Goal: Task Accomplishment & Management: Use online tool/utility

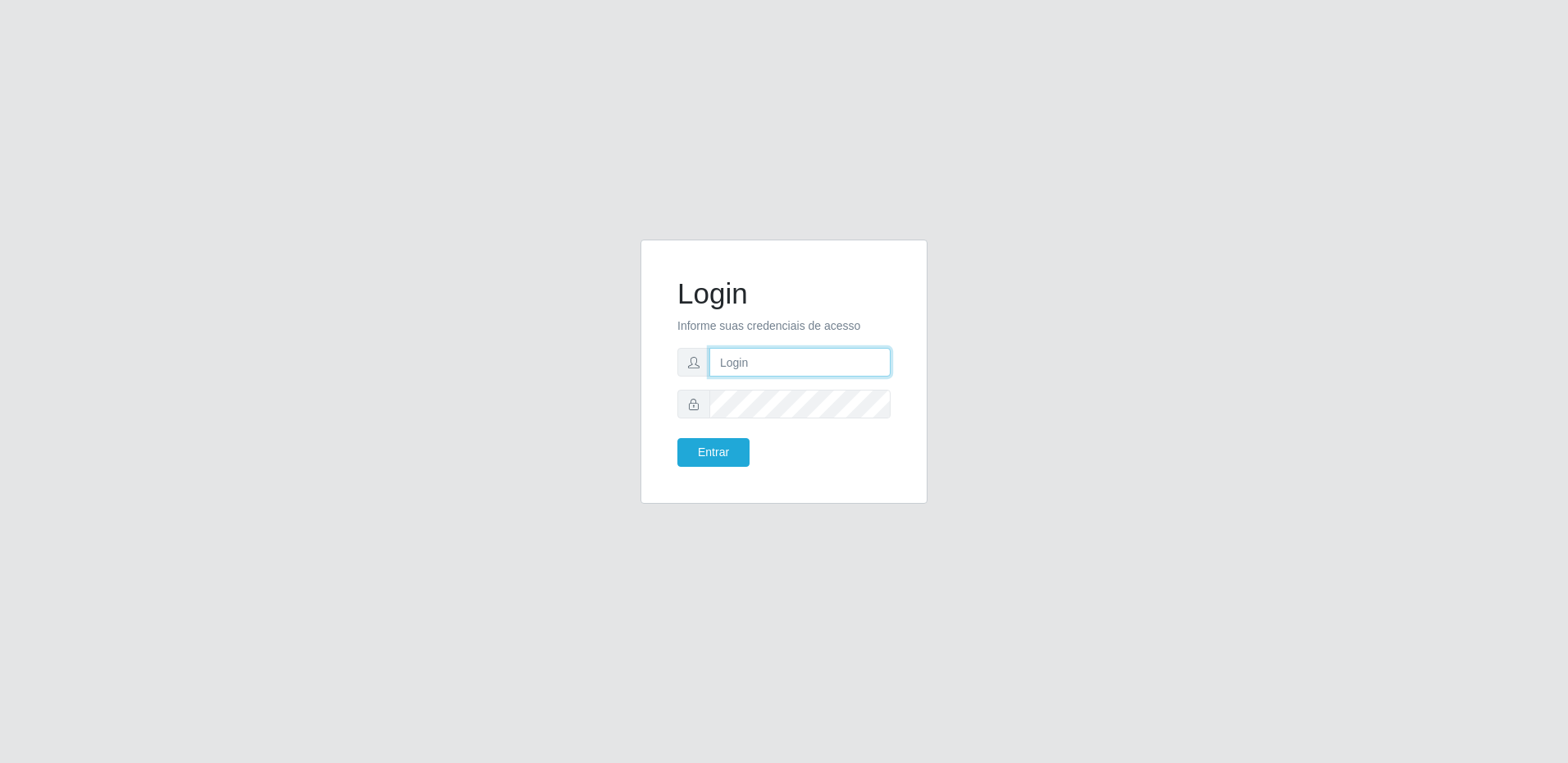
click at [753, 369] on input "text" at bounding box center [799, 362] width 181 height 28
type input "[PERSON_NAME][EMAIL_ADDRESS][PERSON_NAME][DOMAIN_NAME]"
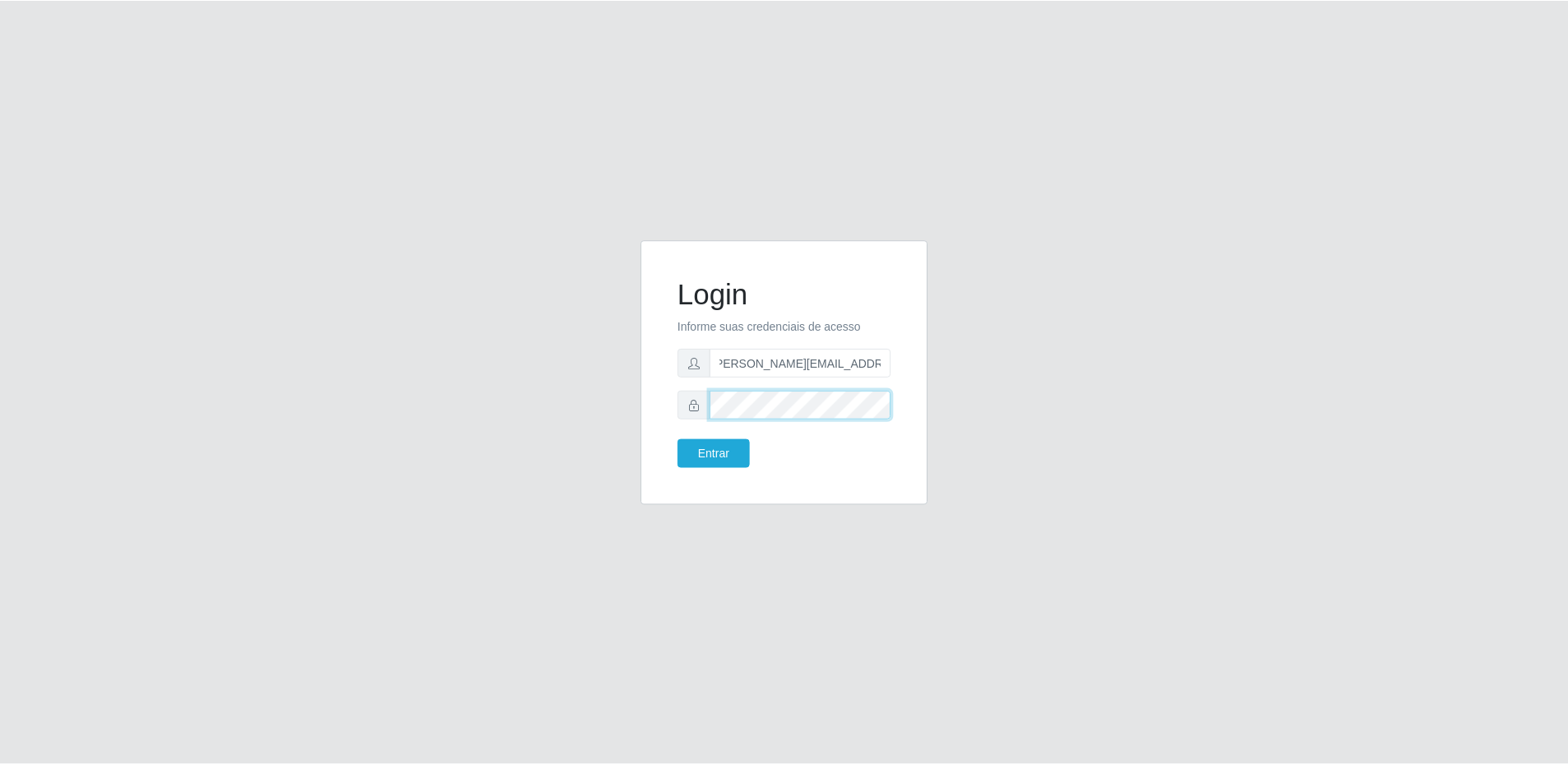
scroll to position [0, 0]
click at [679, 439] on button "Entrar" at bounding box center [716, 453] width 72 height 28
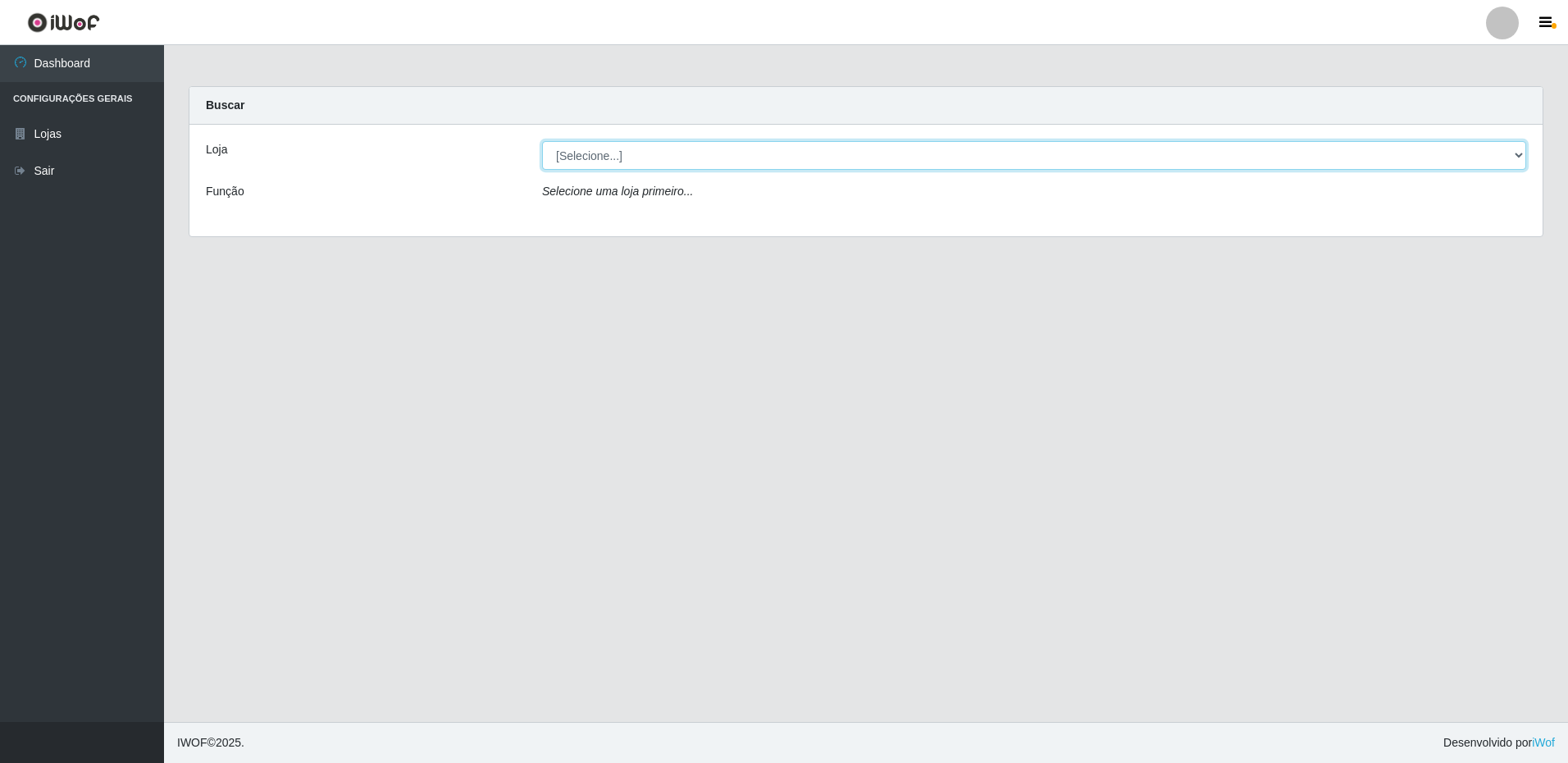
click at [710, 159] on select "[Selecione...] Extrabom - Loja 16 [GEOGRAPHIC_DATA]" at bounding box center [1034, 155] width 984 height 28
select select "450"
click at [542, 141] on select "[Selecione...] Extrabom - Loja 16 [GEOGRAPHIC_DATA]" at bounding box center [1034, 155] width 984 height 28
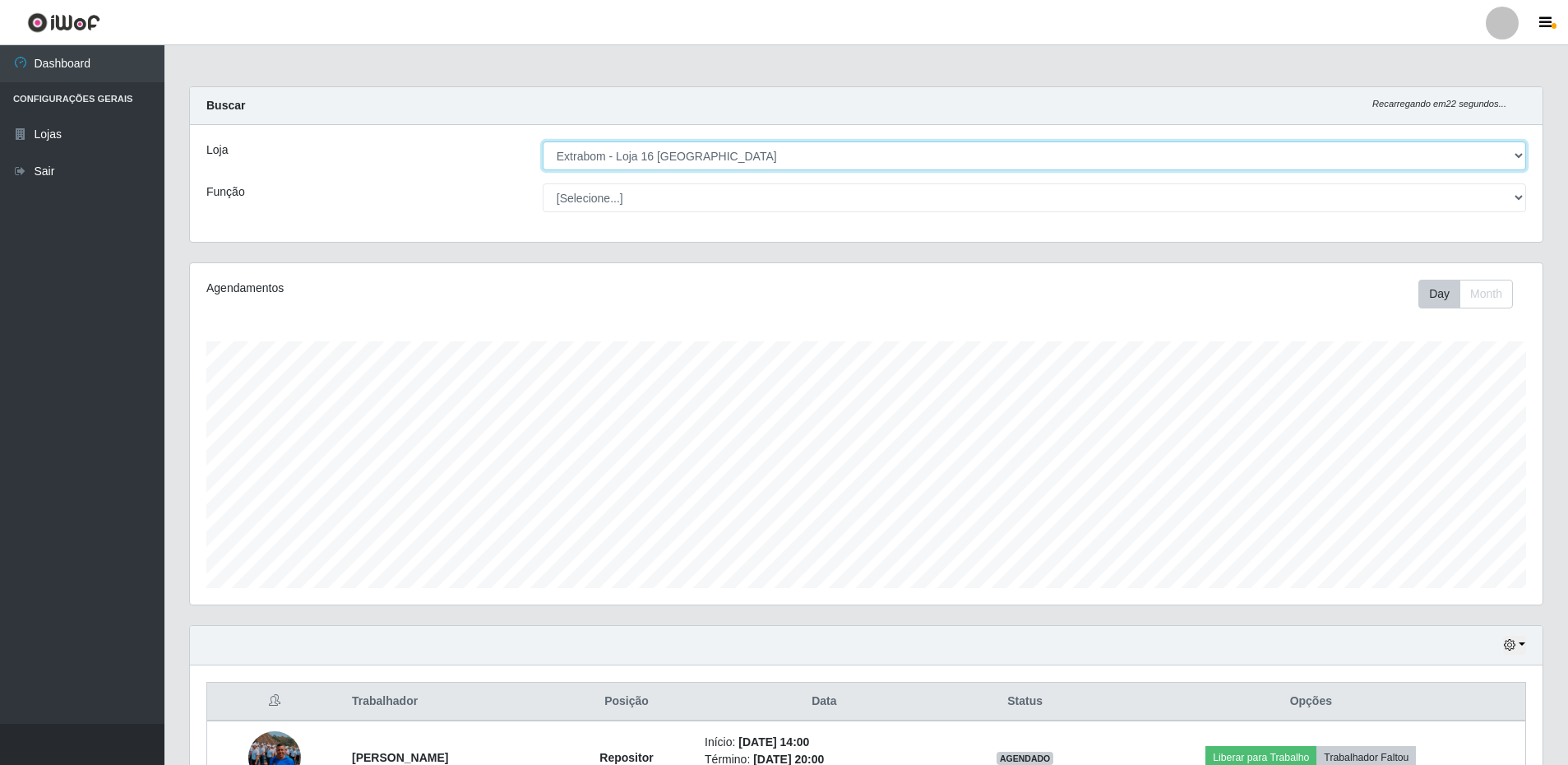
scroll to position [108, 0]
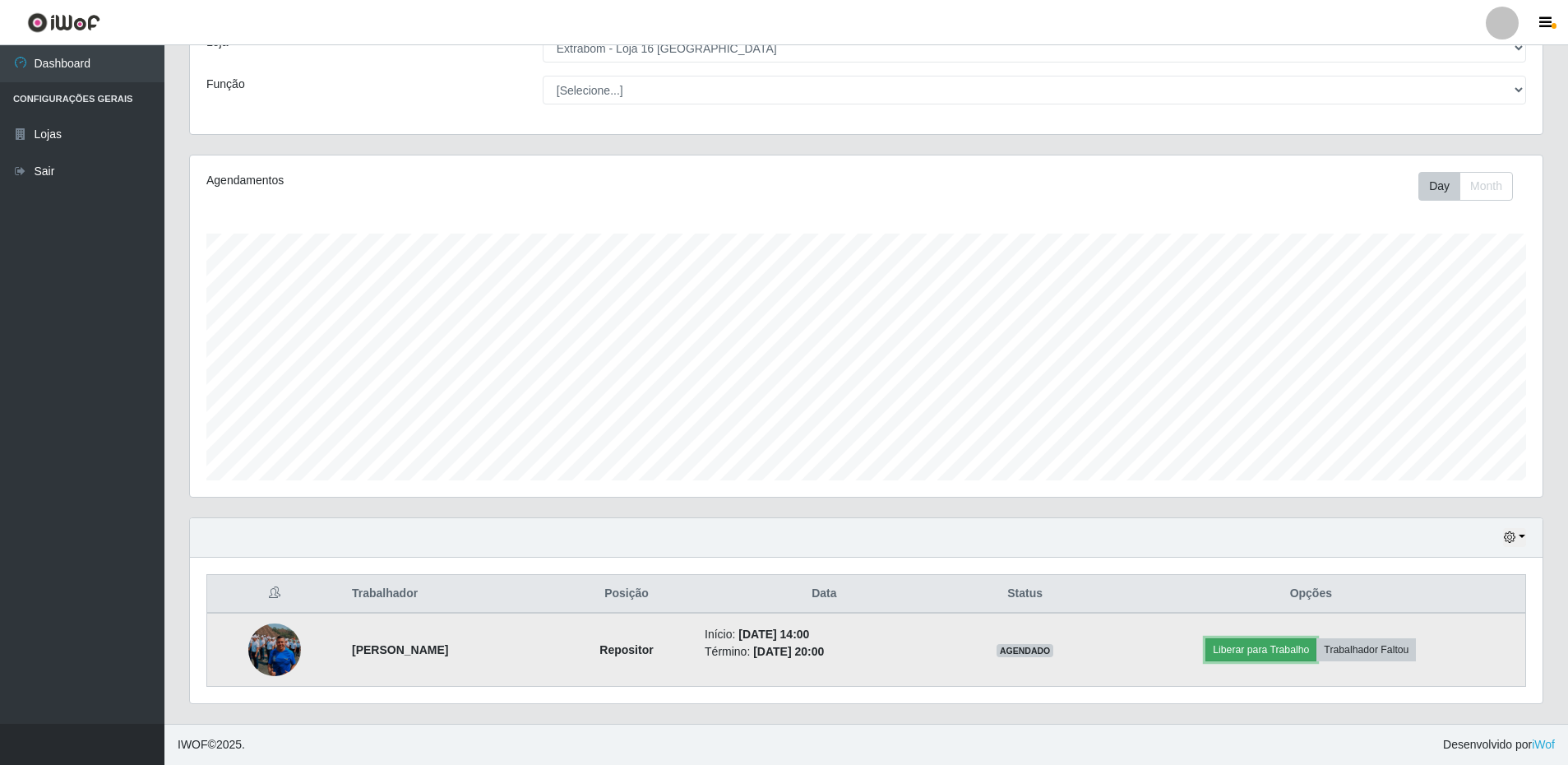
click at [1300, 654] on button "Liberar para Trabalho" at bounding box center [1261, 650] width 111 height 23
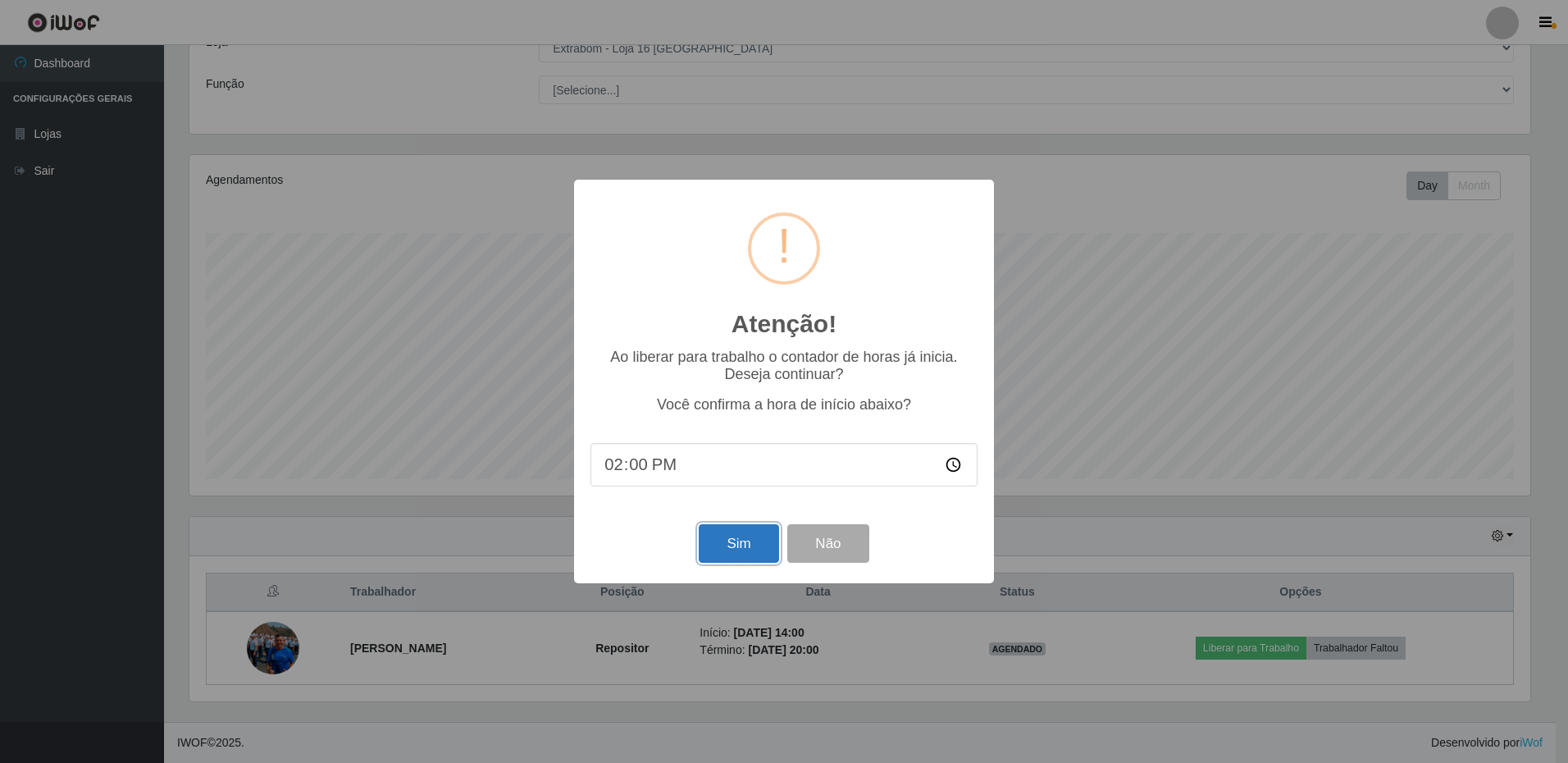
click at [733, 552] on button "Sim" at bounding box center [738, 543] width 80 height 39
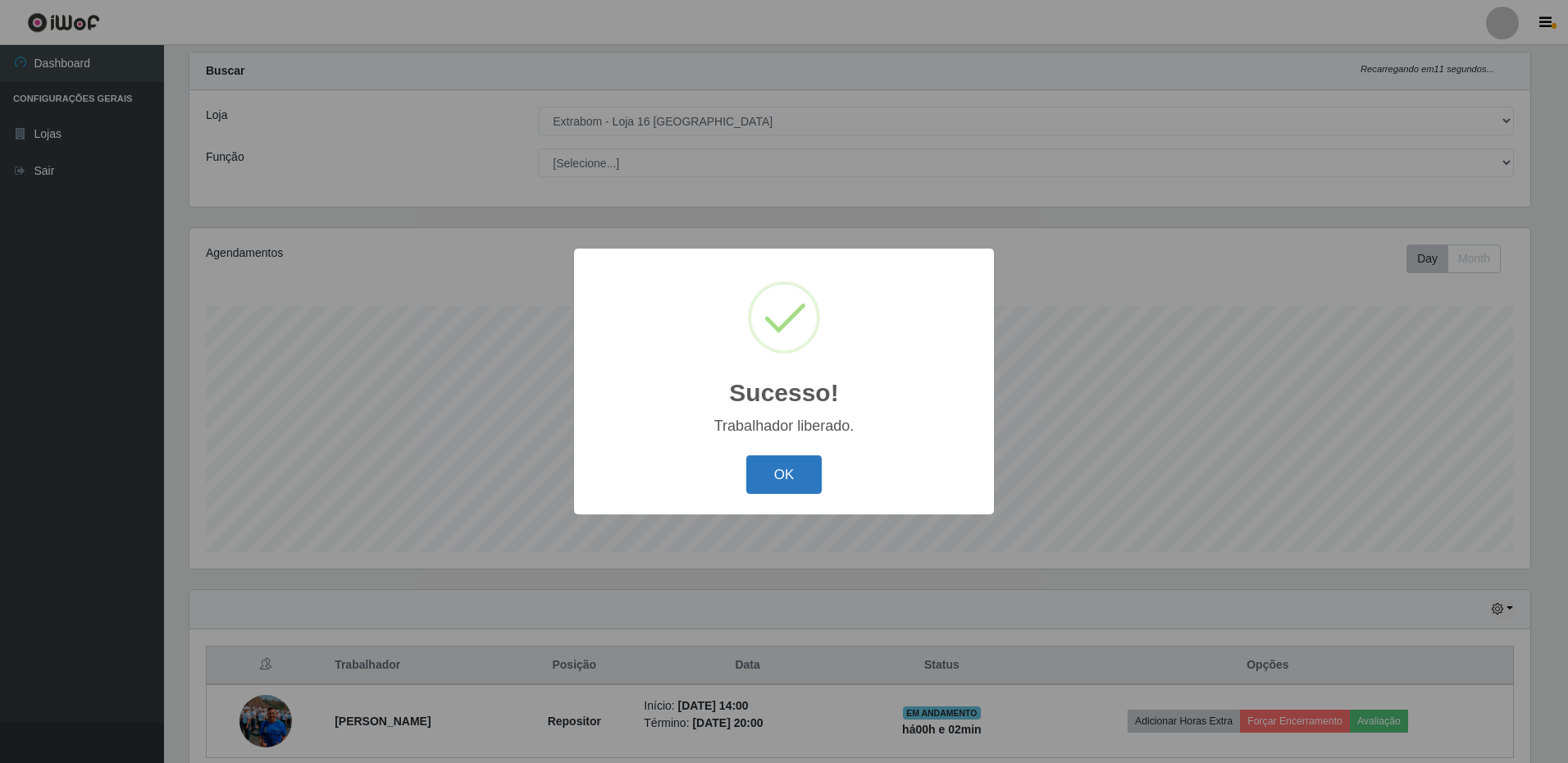
click at [793, 463] on button "OK" at bounding box center [784, 474] width 76 height 39
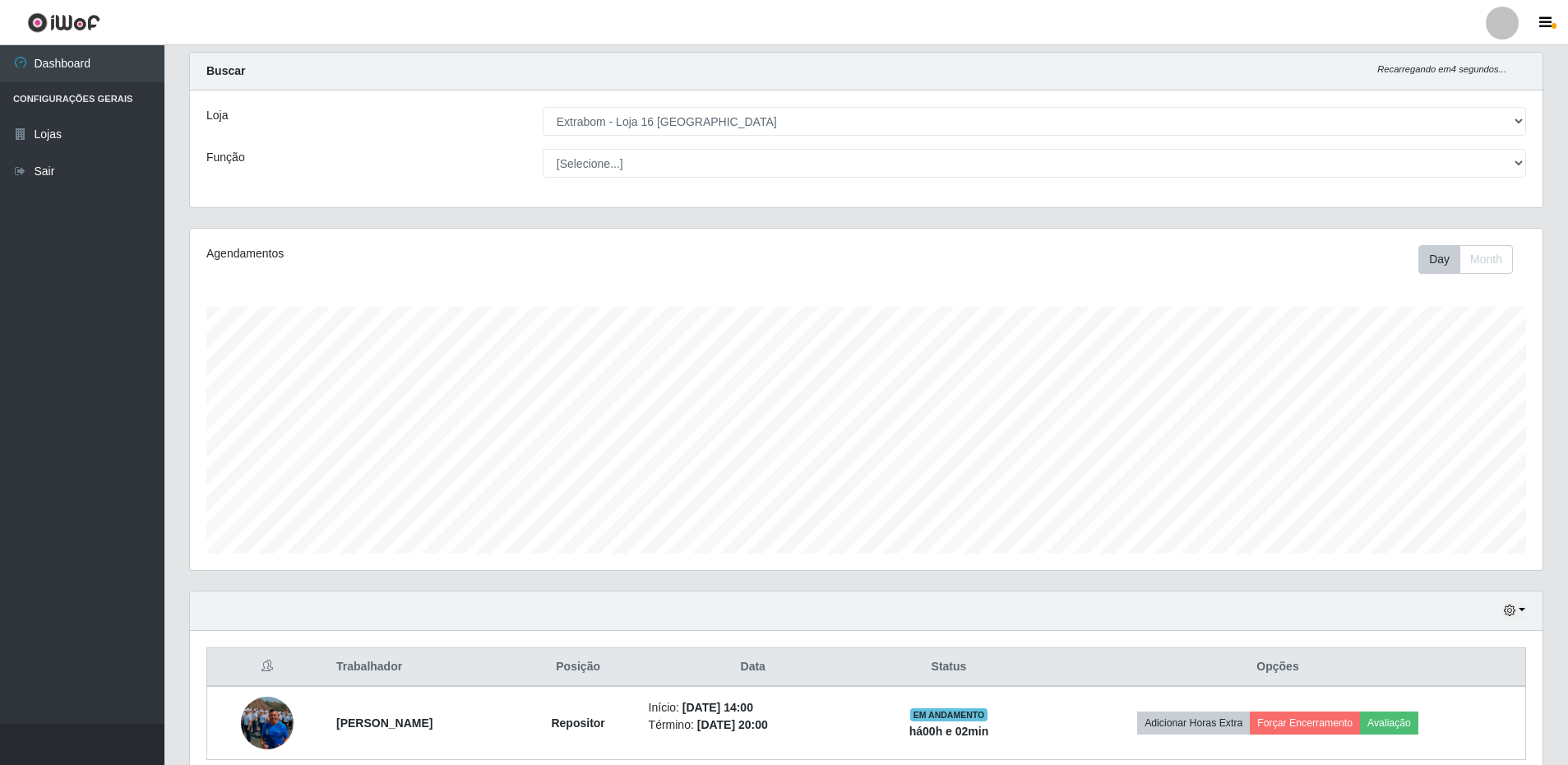
scroll to position [108, 0]
